Goal: Transaction & Acquisition: Purchase product/service

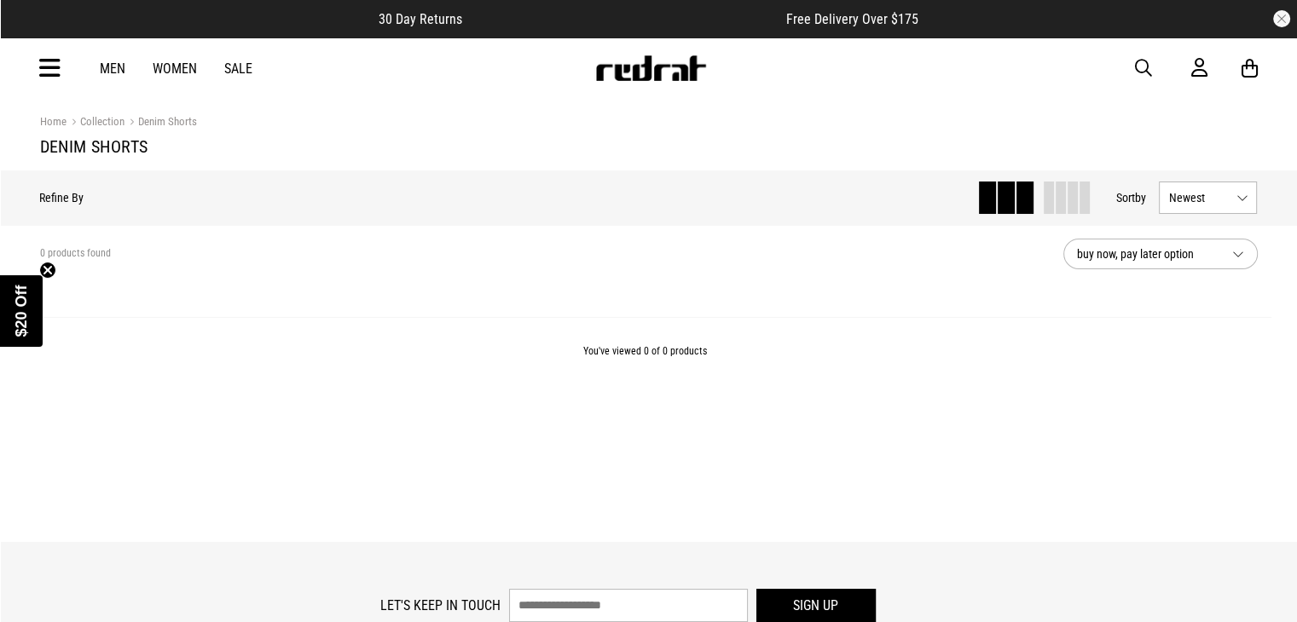
click at [118, 63] on link "Men" at bounding box center [113, 69] width 26 height 16
click at [50, 73] on icon at bounding box center [49, 69] width 21 height 28
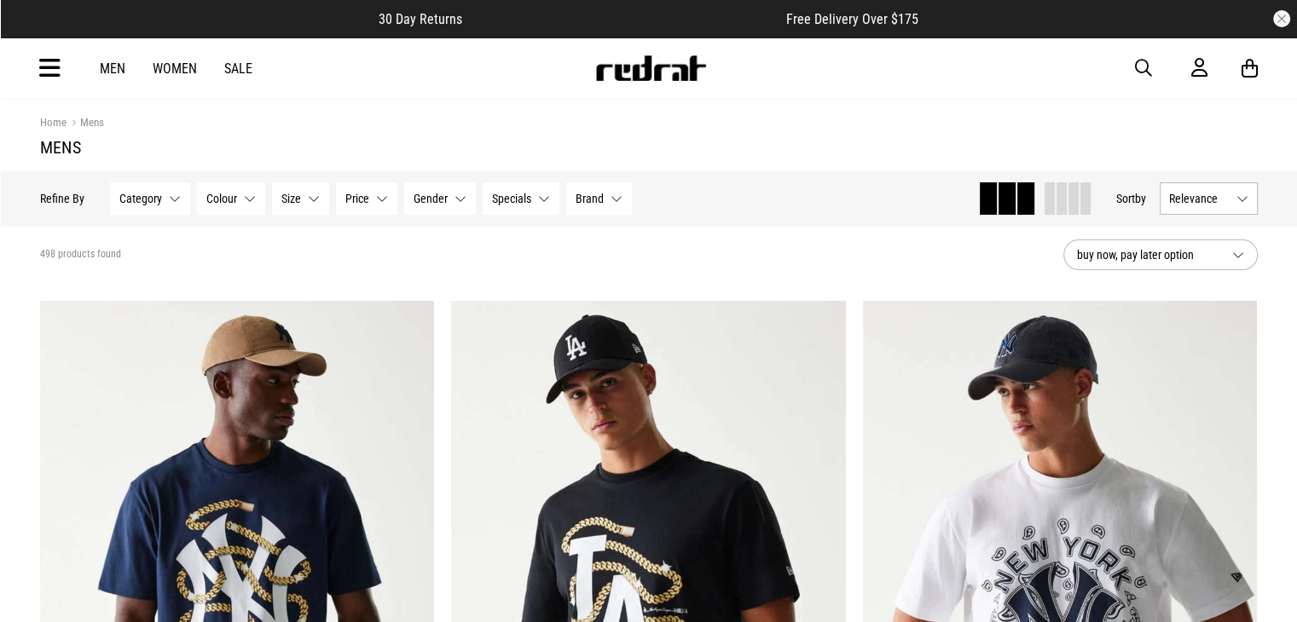
click at [171, 195] on button "Category None selected" at bounding box center [150, 198] width 80 height 32
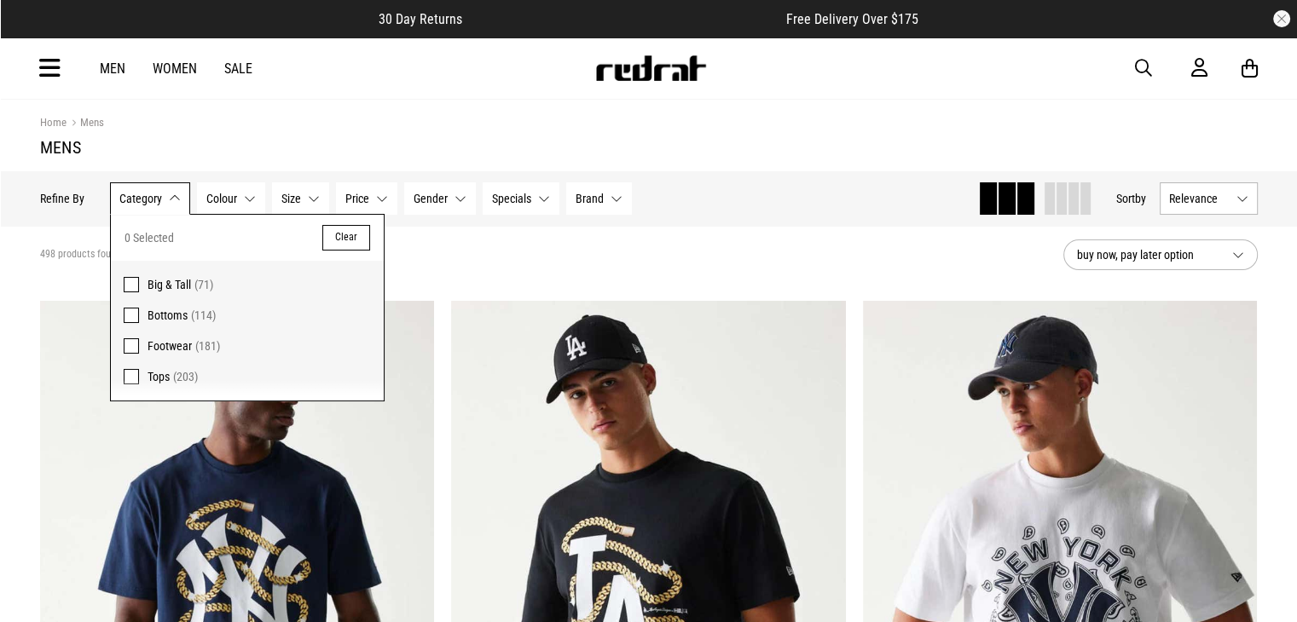
click at [225, 312] on span "Bottoms (114)" at bounding box center [259, 315] width 223 height 20
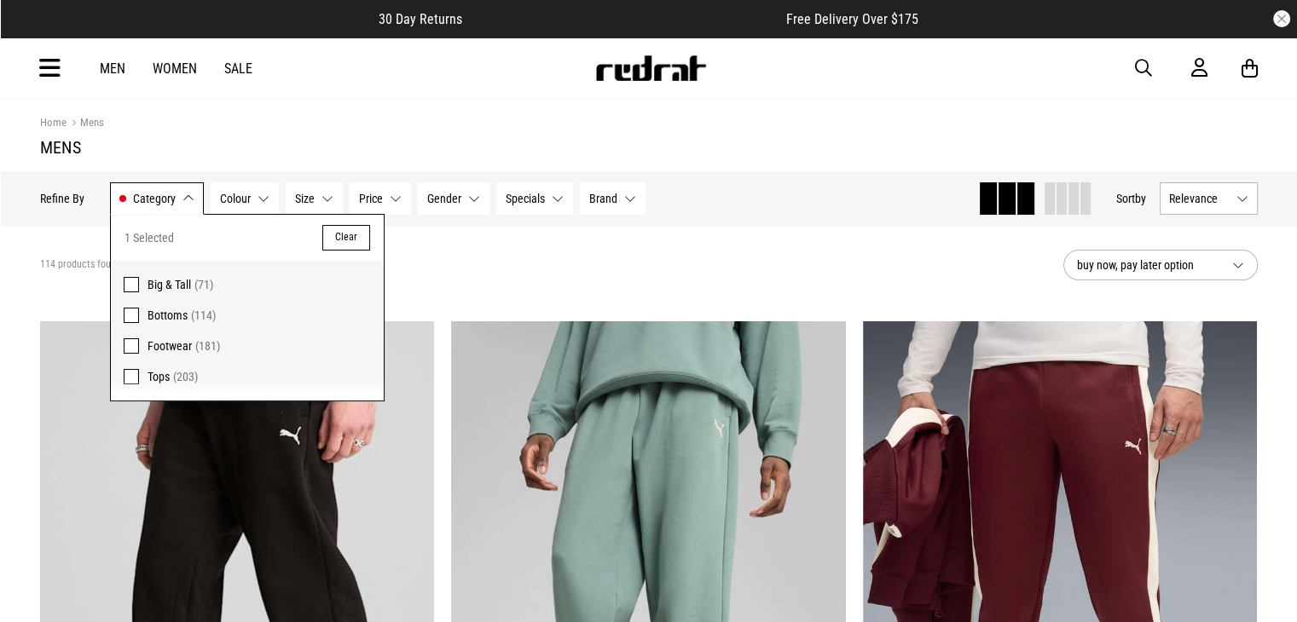
click at [228, 204] on span "Colour" at bounding box center [235, 199] width 31 height 14
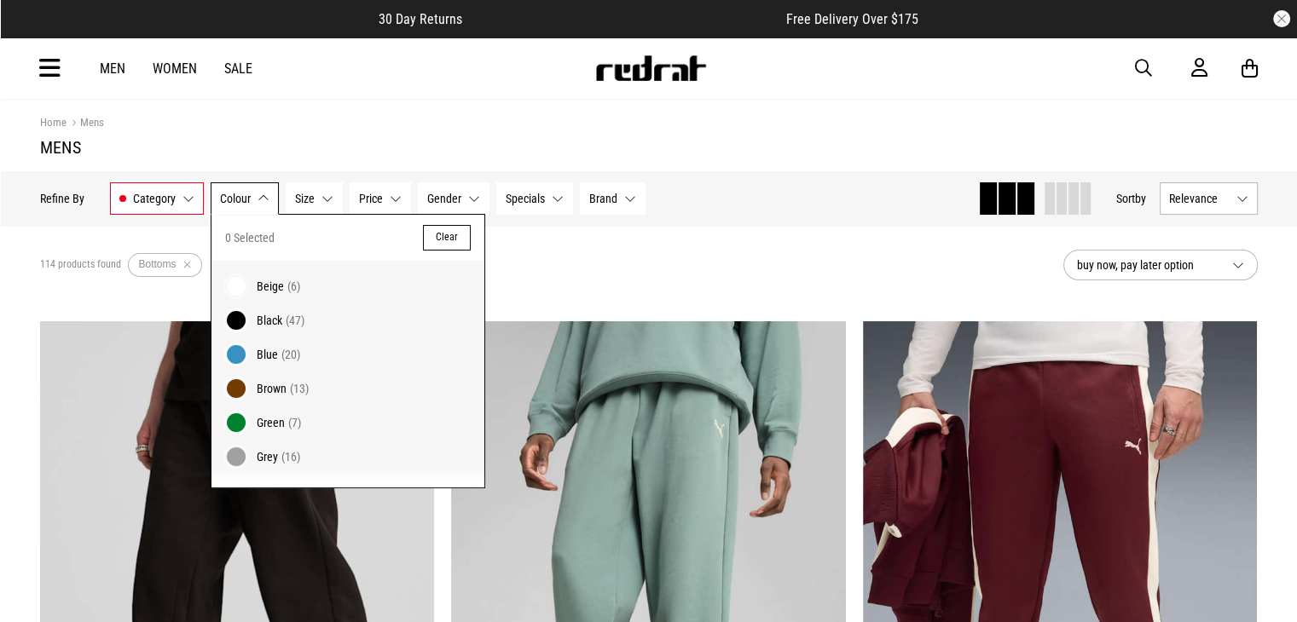
click at [297, 192] on span "Size" at bounding box center [305, 199] width 20 height 14
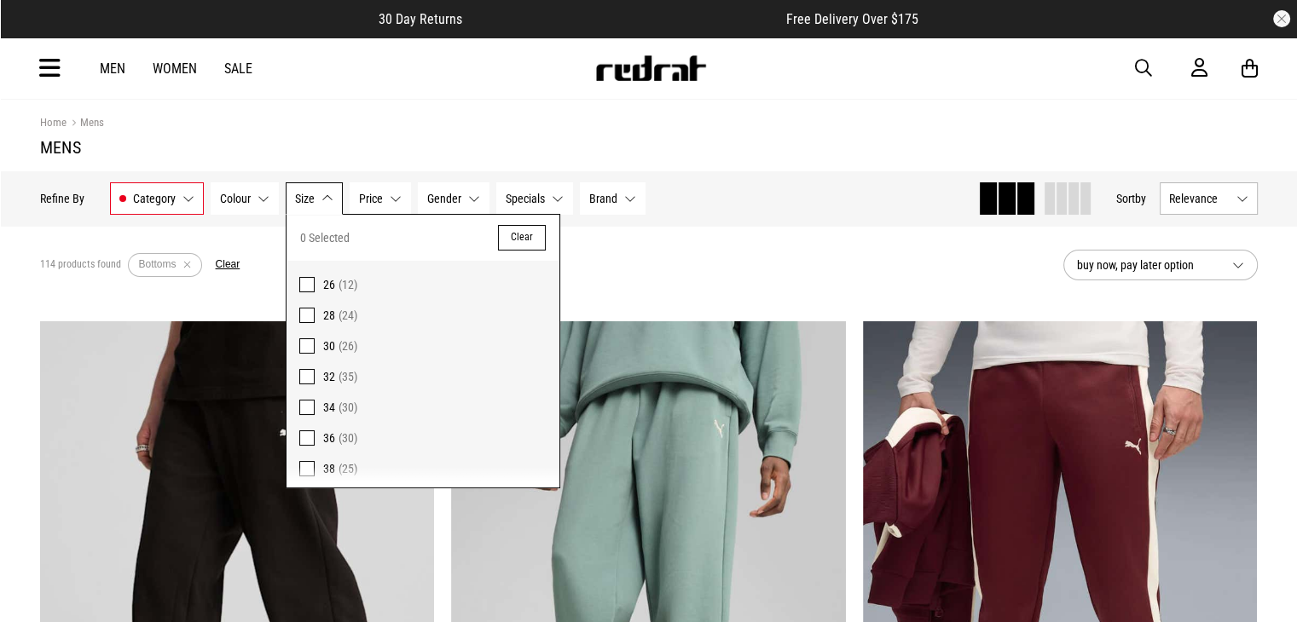
click at [373, 197] on span "Price" at bounding box center [371, 199] width 24 height 14
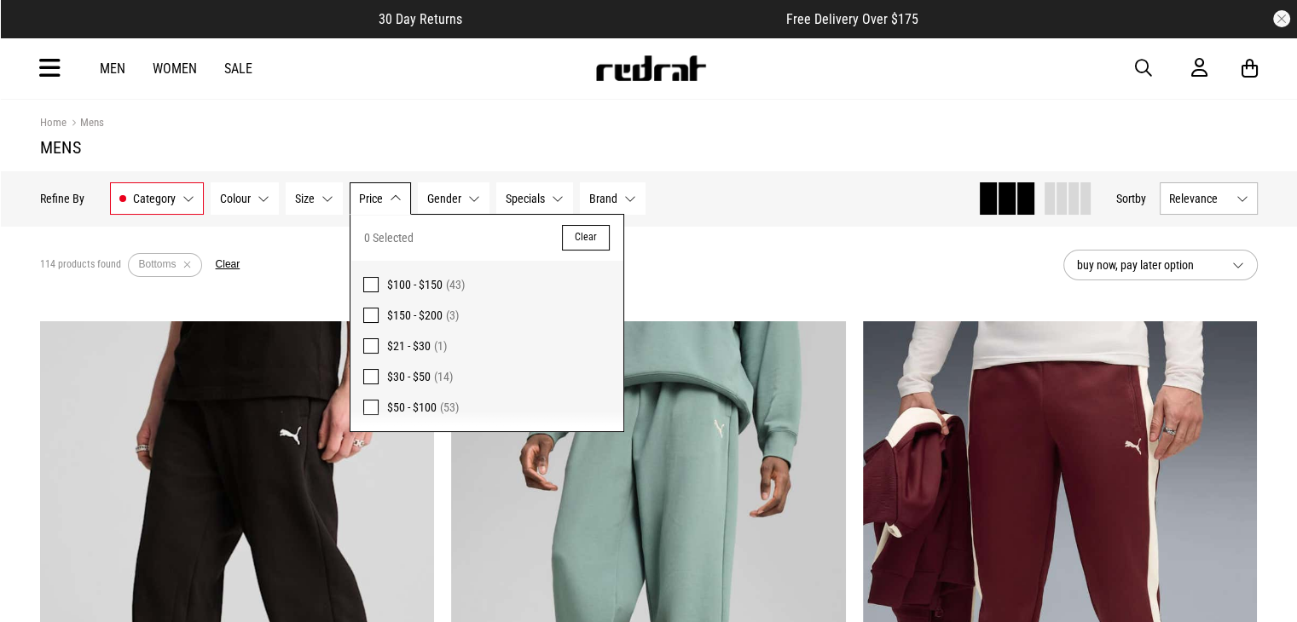
click at [452, 202] on span "Gender" at bounding box center [444, 199] width 34 height 14
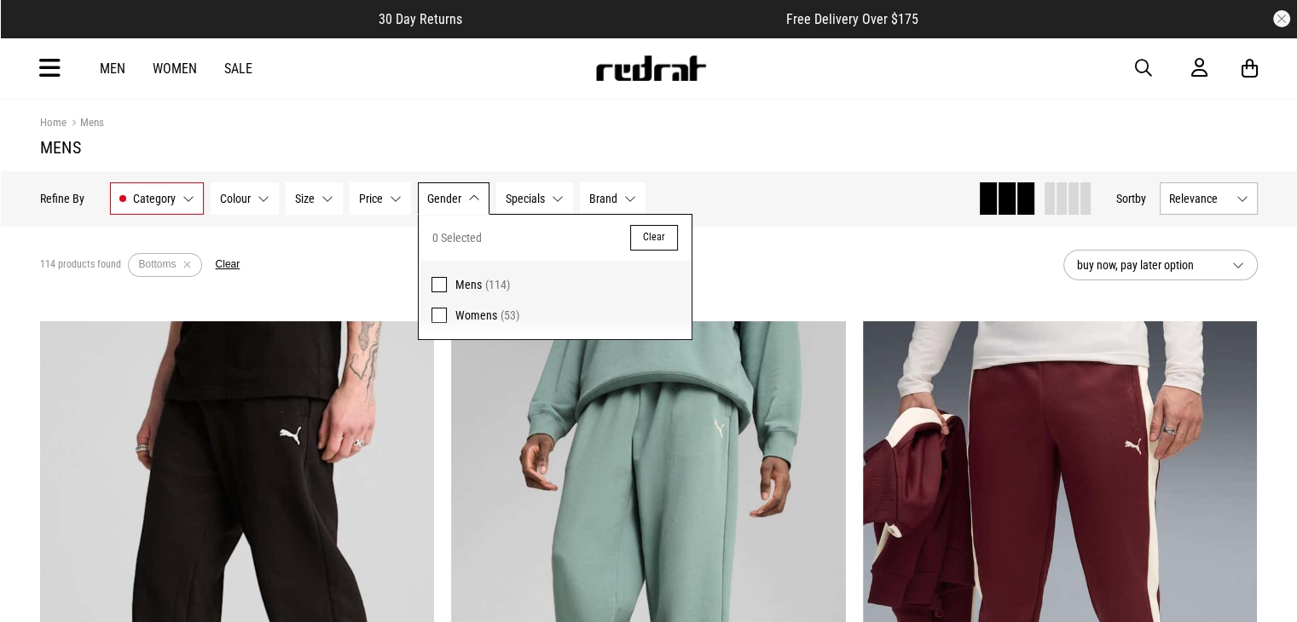
click at [524, 205] on button "Specials None selected" at bounding box center [534, 198] width 77 height 32
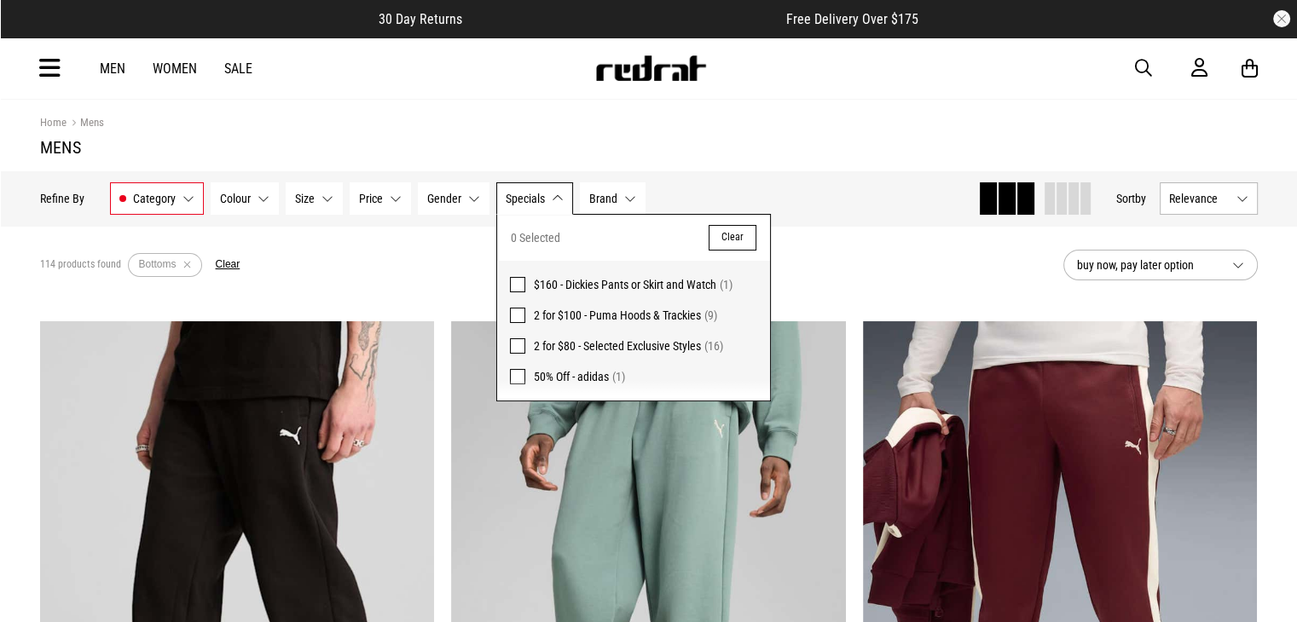
click at [460, 205] on button "Gender None selected" at bounding box center [454, 198] width 72 height 32
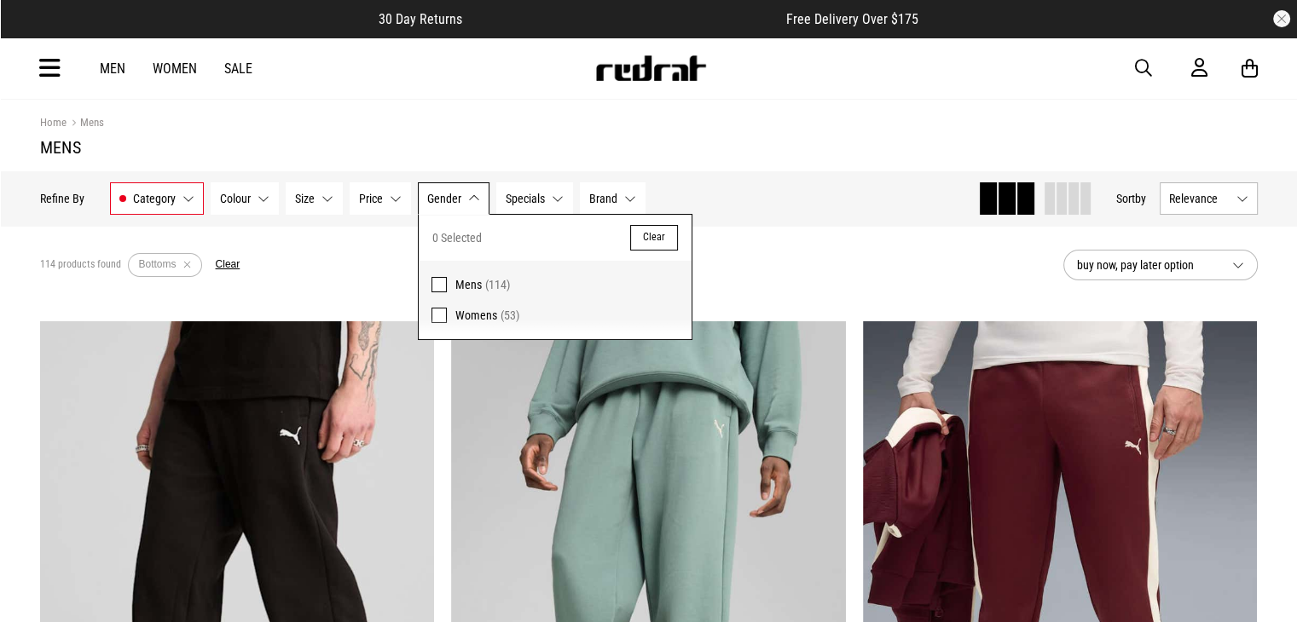
click at [477, 278] on span "Mens" at bounding box center [468, 285] width 26 height 14
click at [535, 206] on button "Specials None selected" at bounding box center [548, 198] width 77 height 32
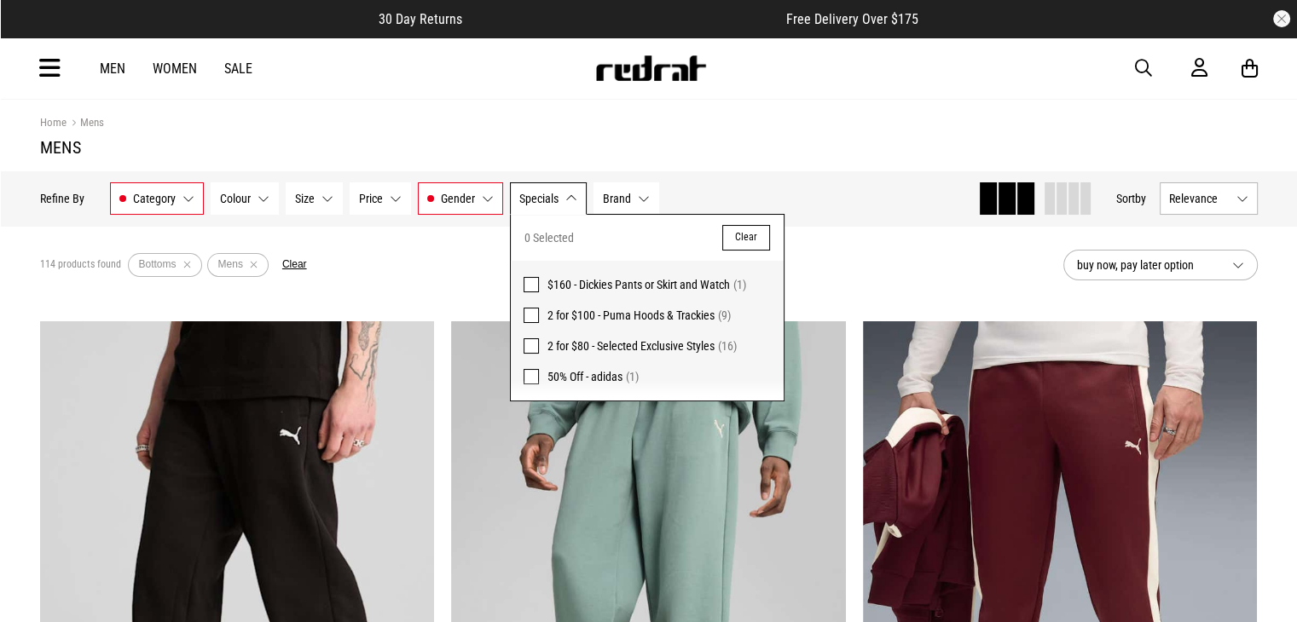
click at [469, 202] on span "Gender" at bounding box center [458, 199] width 34 height 14
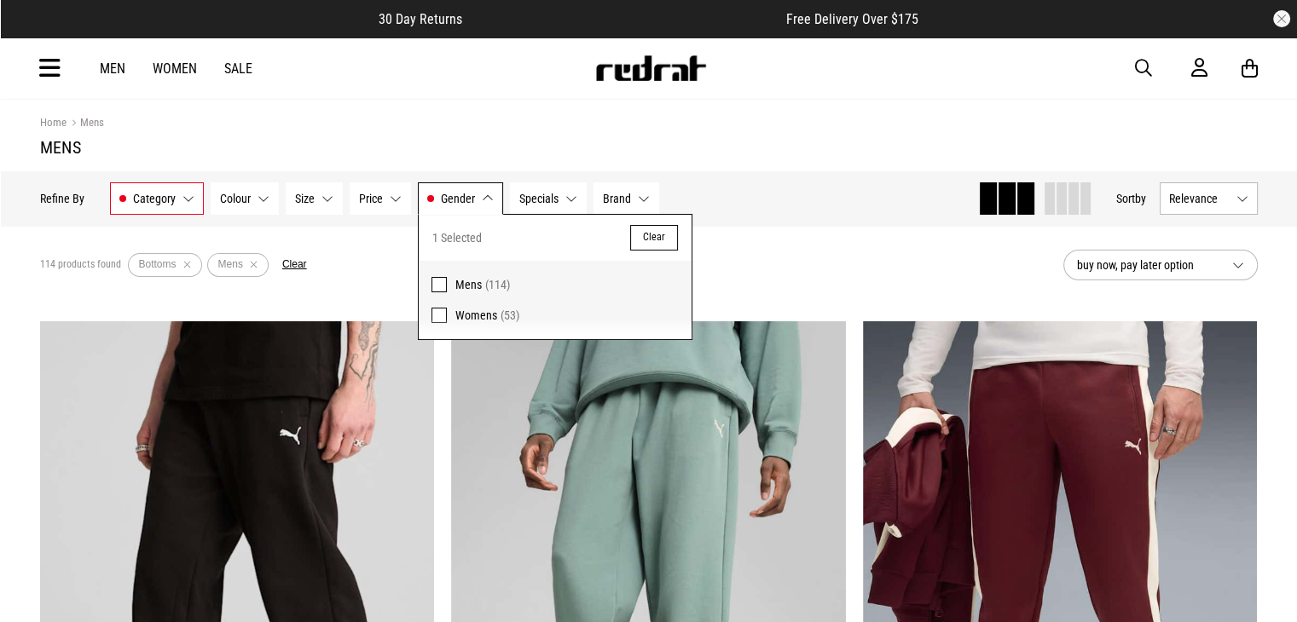
click at [470, 288] on span "Mens" at bounding box center [468, 285] width 26 height 14
click at [549, 188] on button "Specials None selected" at bounding box center [534, 198] width 77 height 32
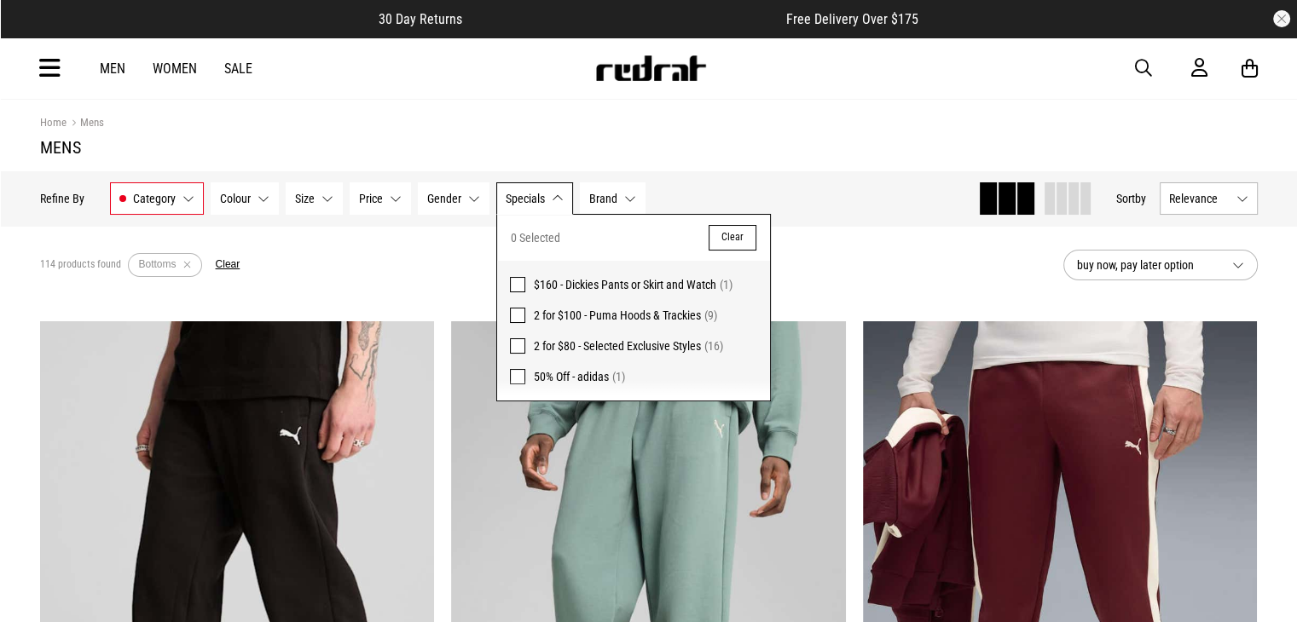
click at [589, 192] on span "Brand" at bounding box center [603, 199] width 28 height 14
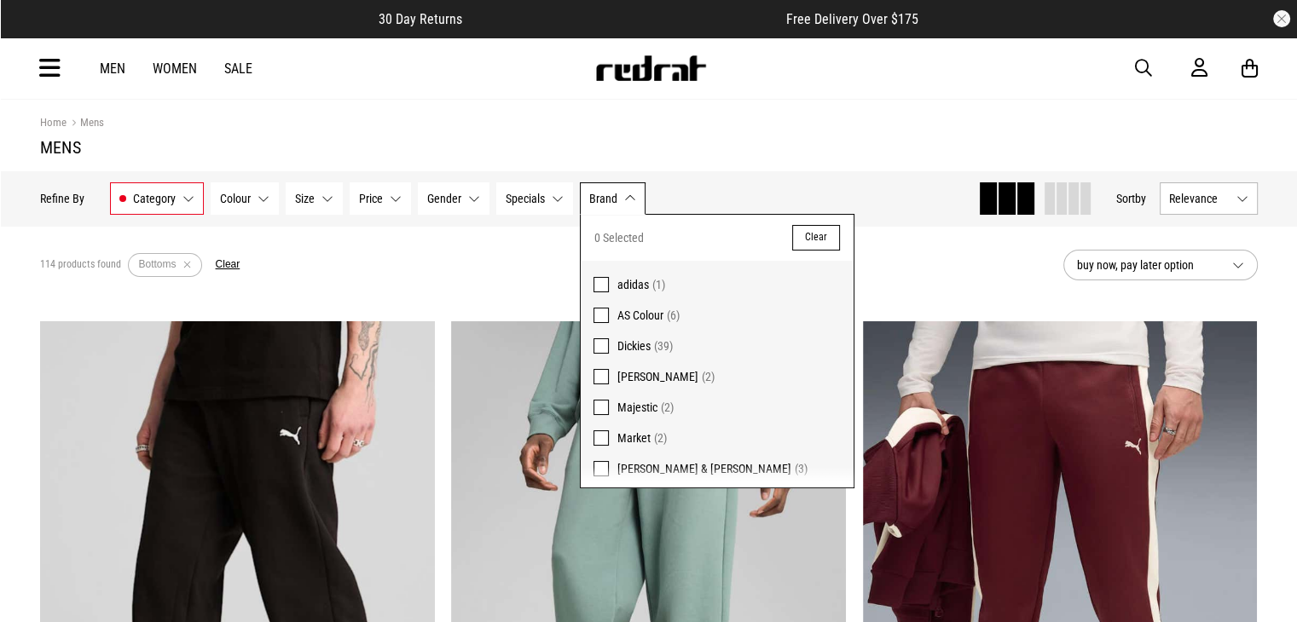
click at [1151, 79] on div "Men Women Sale Sign in New Back Footwear Back Mens Back Womens Back Youth & Kid…" at bounding box center [648, 68] width 1245 height 61
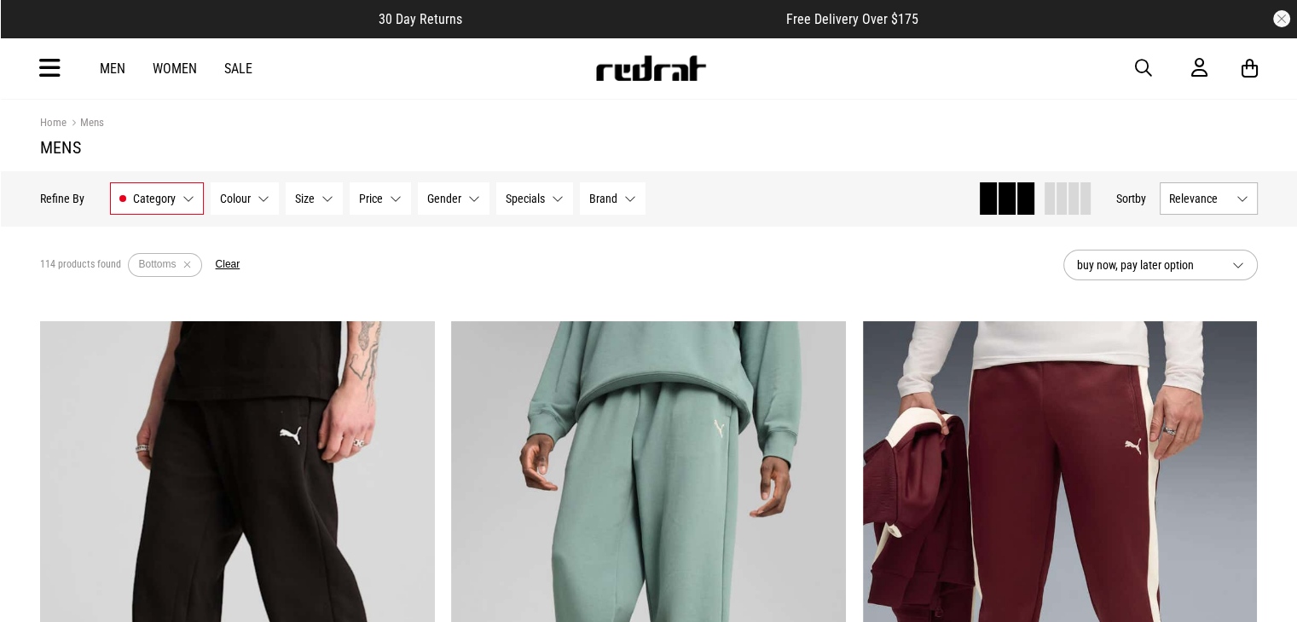
click at [1148, 76] on span "button" at bounding box center [1143, 68] width 17 height 20
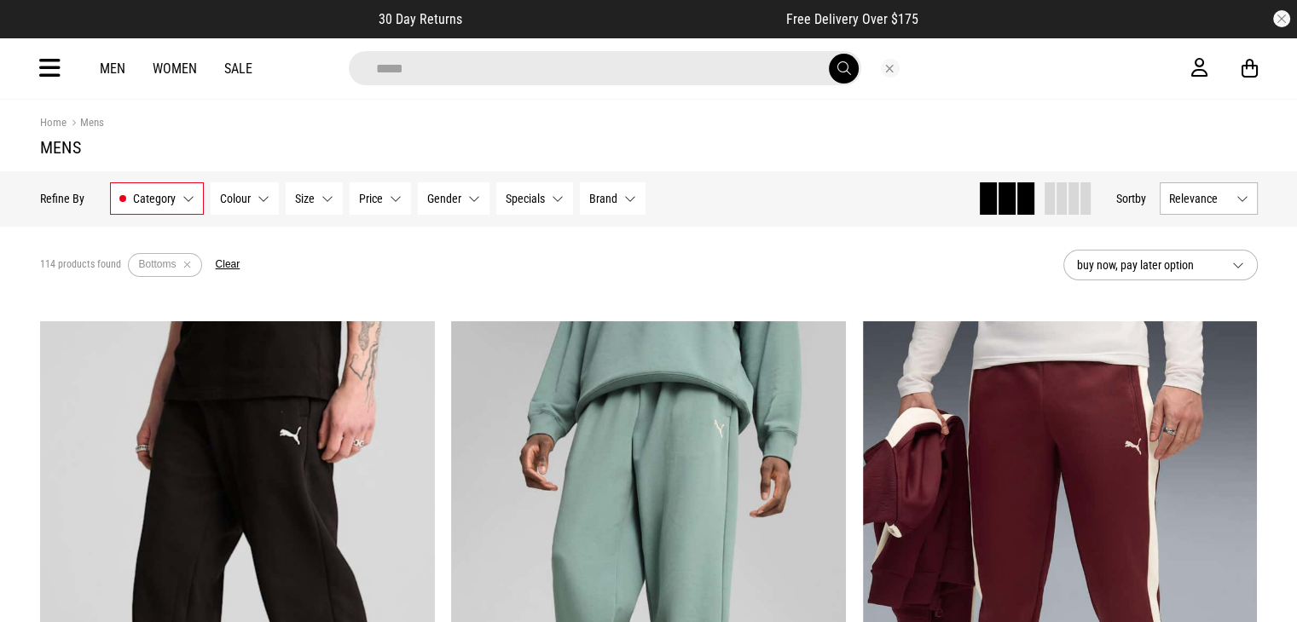
type input "*****"
click at [829, 54] on button "submit" at bounding box center [844, 69] width 30 height 30
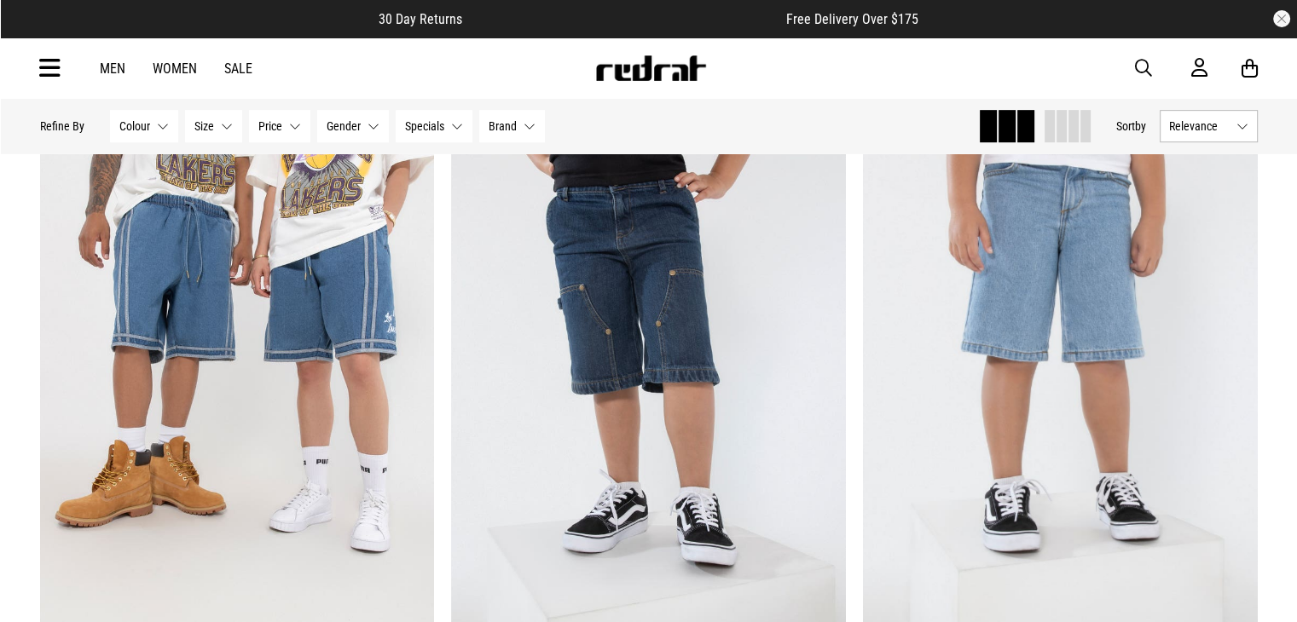
scroll to position [866, 0]
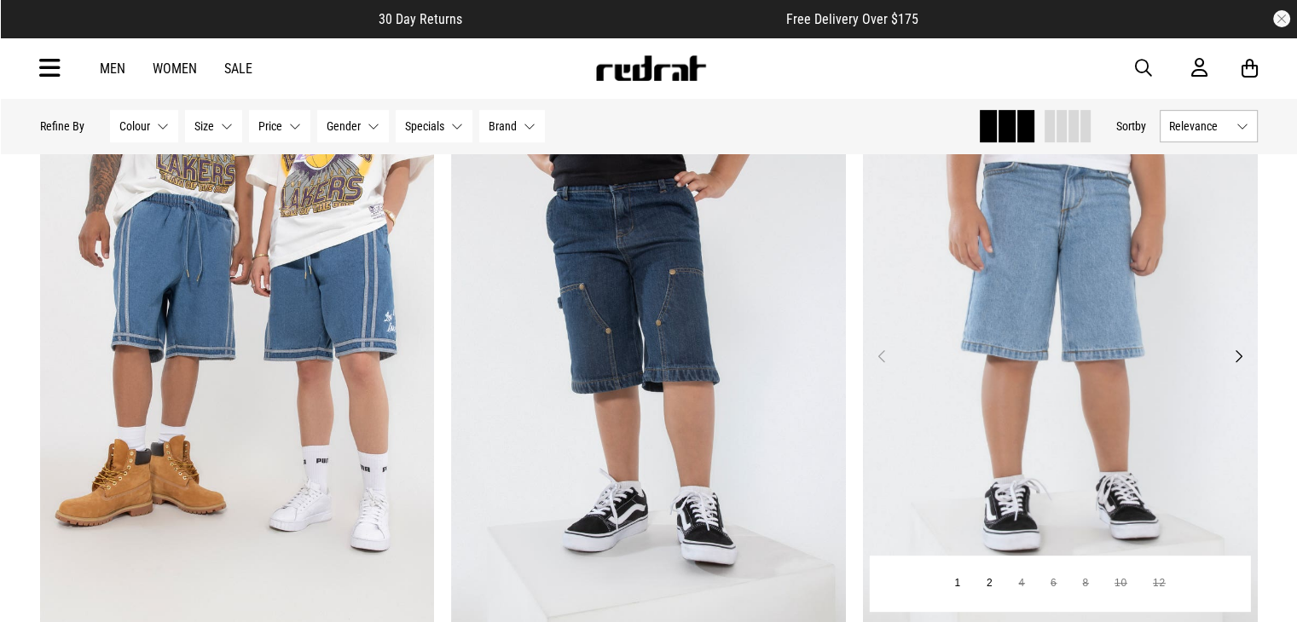
click at [1237, 371] on img at bounding box center [1060, 366] width 395 height 553
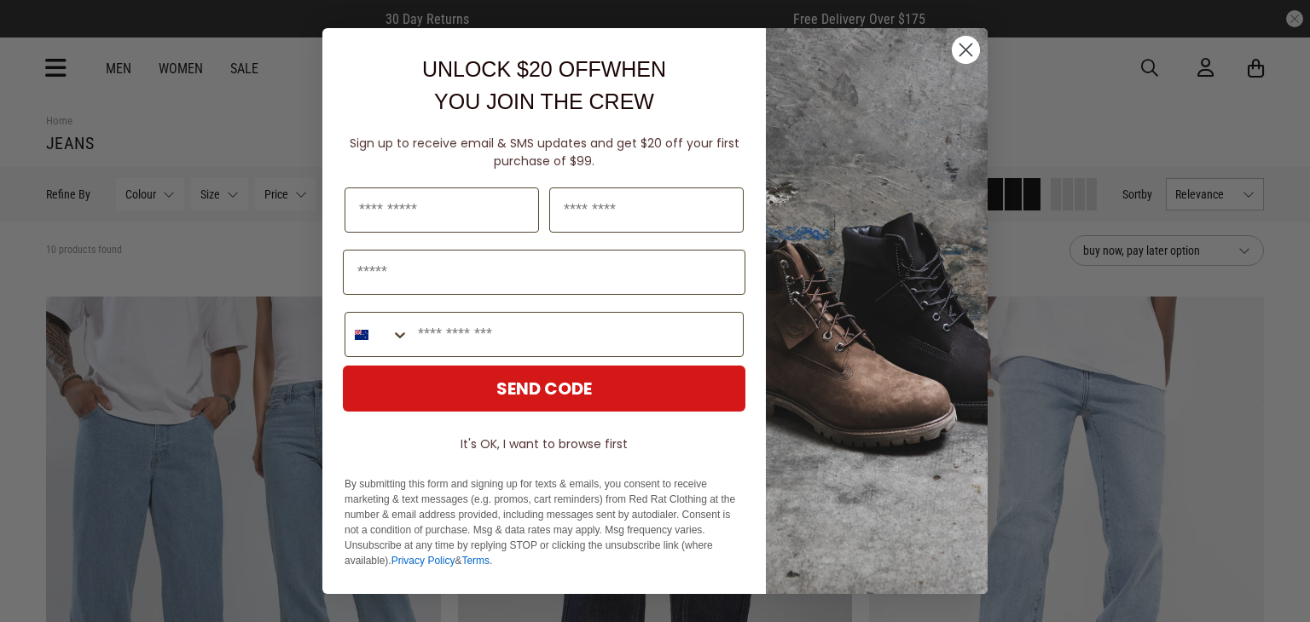
click at [961, 55] on circle "Close dialog" at bounding box center [966, 50] width 28 height 28
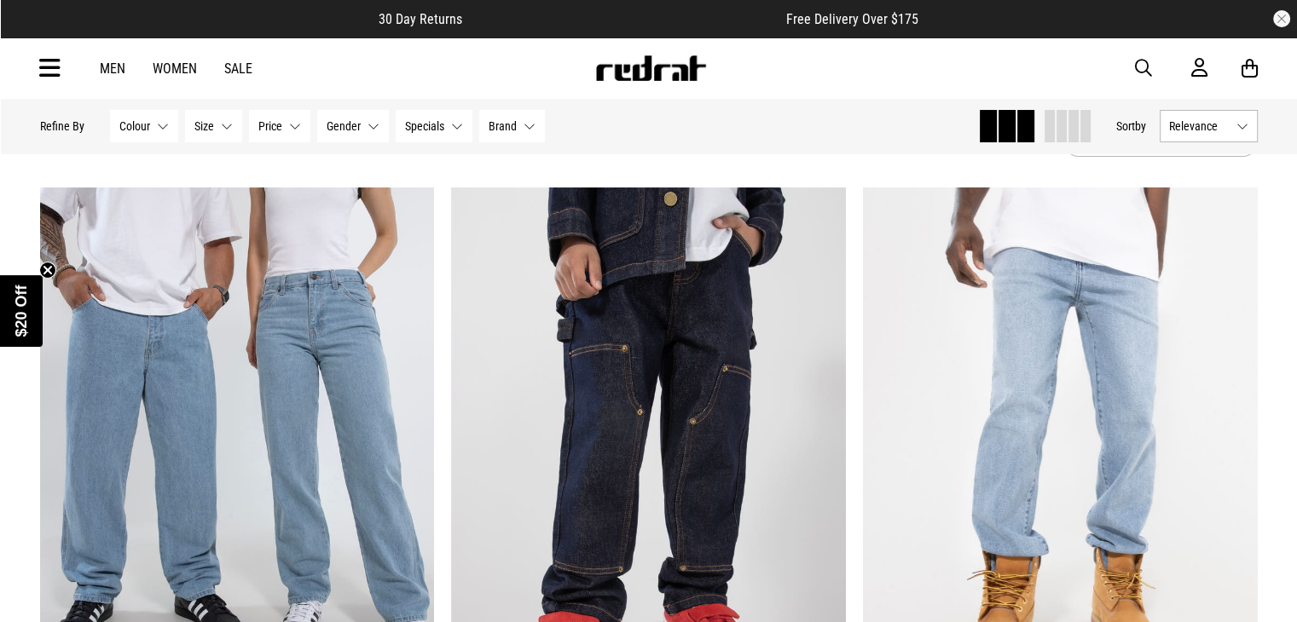
scroll to position [99, 0]
